Goal: Task Accomplishment & Management: Use online tool/utility

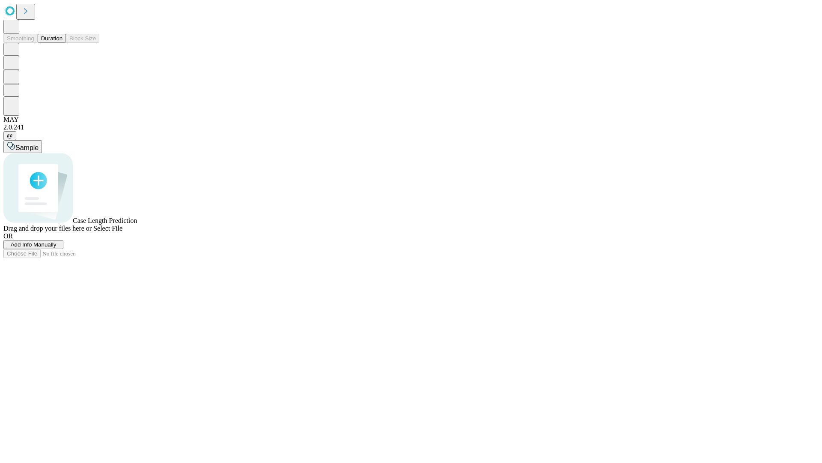
click at [63, 43] on button "Duration" at bounding box center [52, 38] width 28 height 9
click at [57, 248] on span "Add Info Manually" at bounding box center [34, 244] width 46 height 6
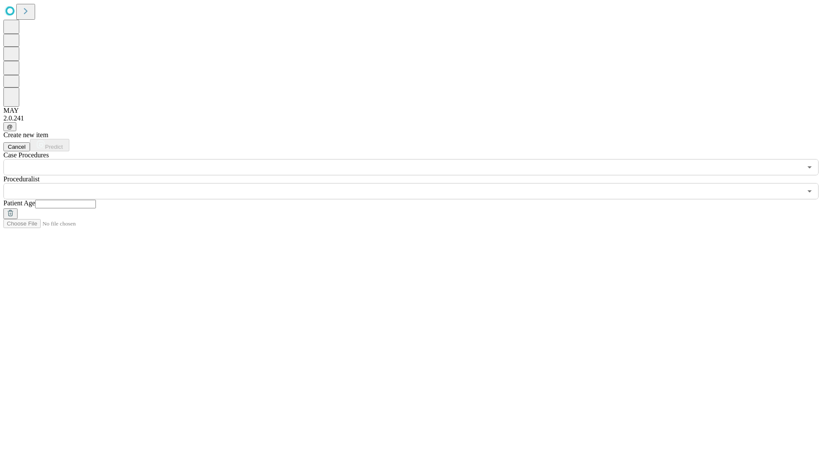
click at [96, 200] on input "text" at bounding box center [65, 204] width 61 height 9
type input "**"
click at [417, 183] on input "text" at bounding box center [402, 191] width 799 height 16
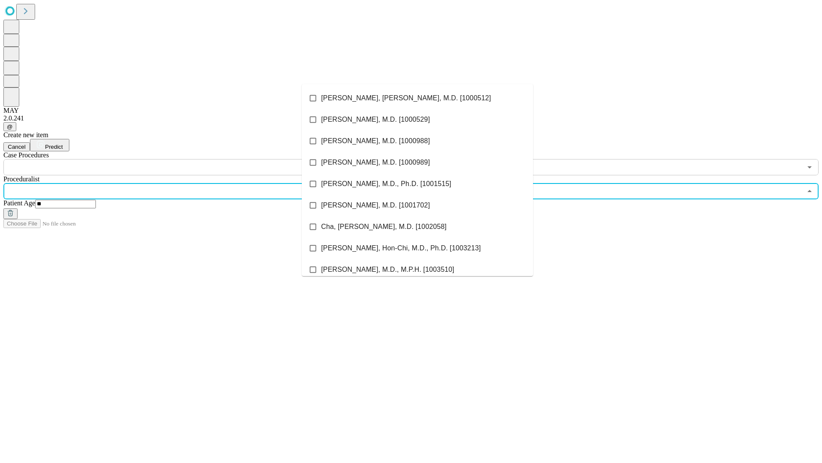
click at [418, 98] on li "[PERSON_NAME], [PERSON_NAME], M.D. [1000512]" at bounding box center [417, 97] width 231 height 21
click at [180, 159] on input "text" at bounding box center [402, 167] width 799 height 16
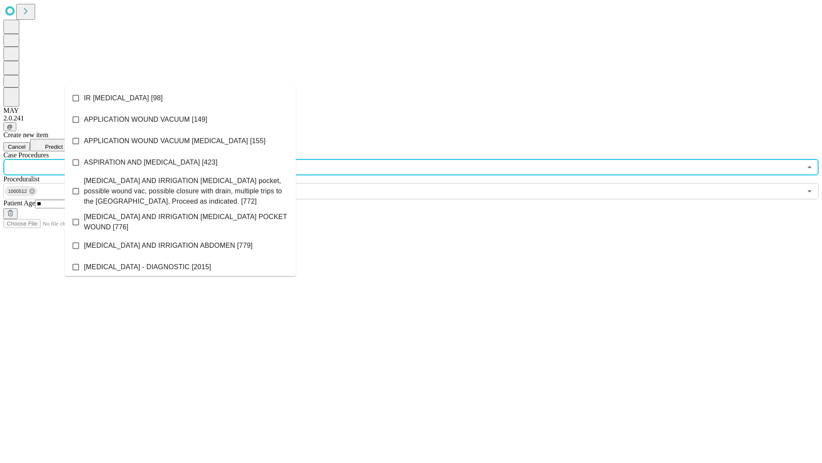
click at [180, 98] on li "IR [MEDICAL_DATA] [98]" at bounding box center [180, 97] width 231 height 21
